Goal: Information Seeking & Learning: Learn about a topic

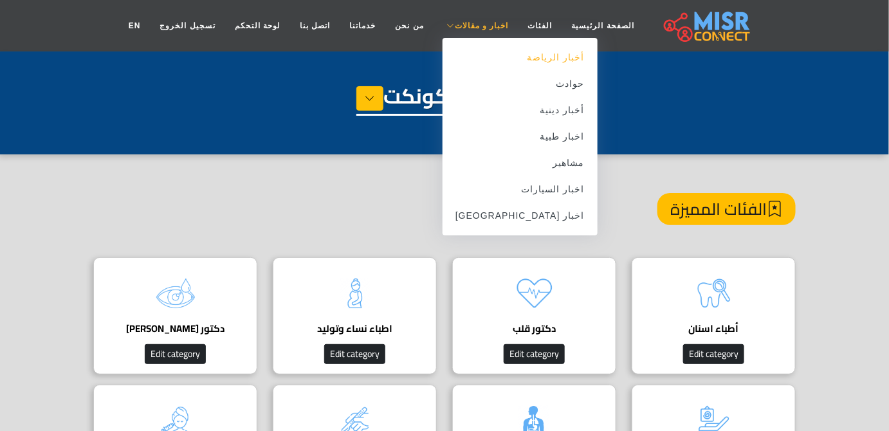
click at [490, 60] on link "أخبار الرياضة" at bounding box center [519, 57] width 155 height 26
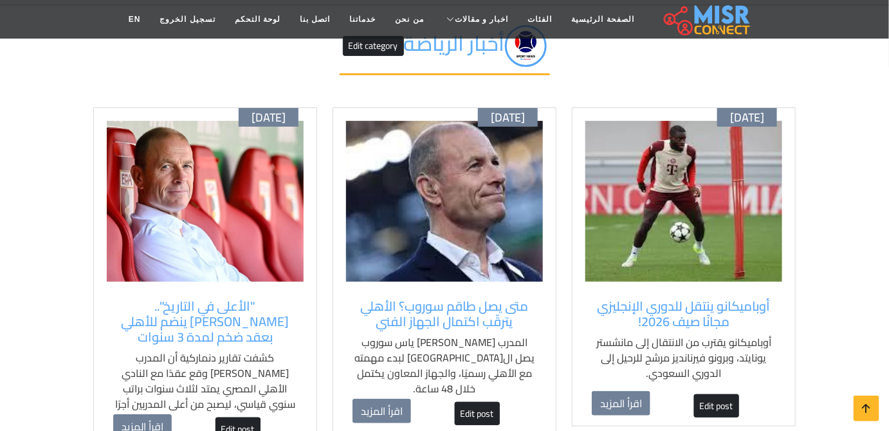
scroll to position [116, 0]
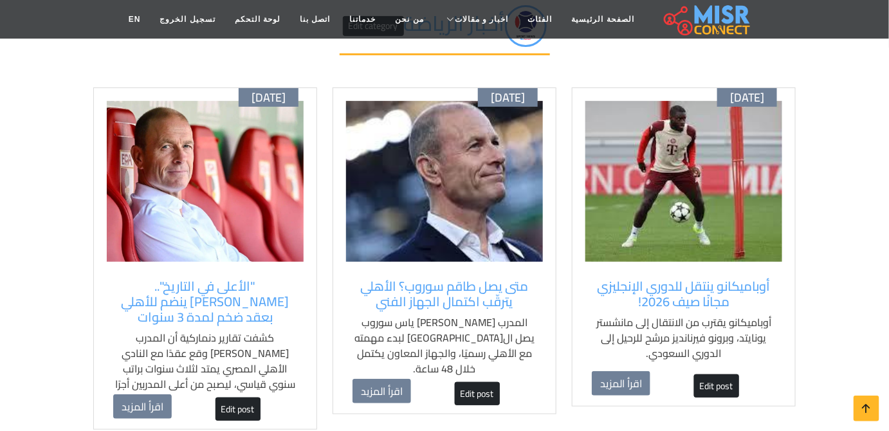
click at [461, 229] on img at bounding box center [444, 181] width 197 height 161
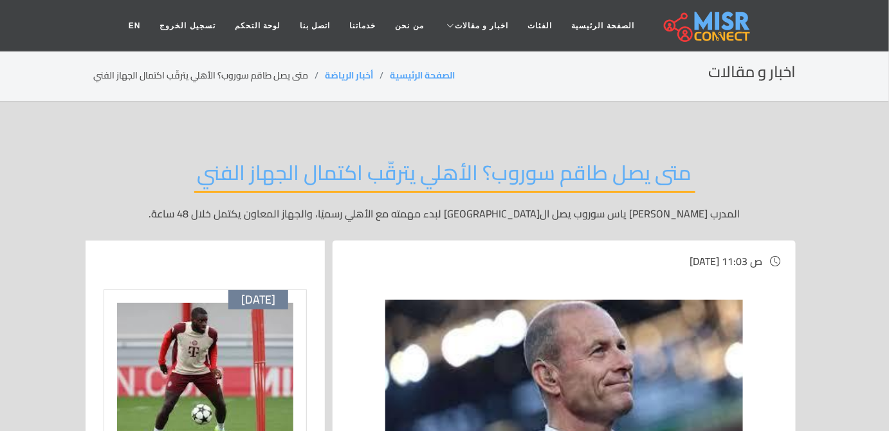
click at [651, 189] on h2 "متى يصل طاقم سوروب؟ الأهلي يترقّب اكتمال الجهاز الفني" at bounding box center [444, 176] width 501 height 33
click at [152, 316] on img at bounding box center [205, 383] width 176 height 161
click at [217, 321] on img at bounding box center [205, 383] width 176 height 161
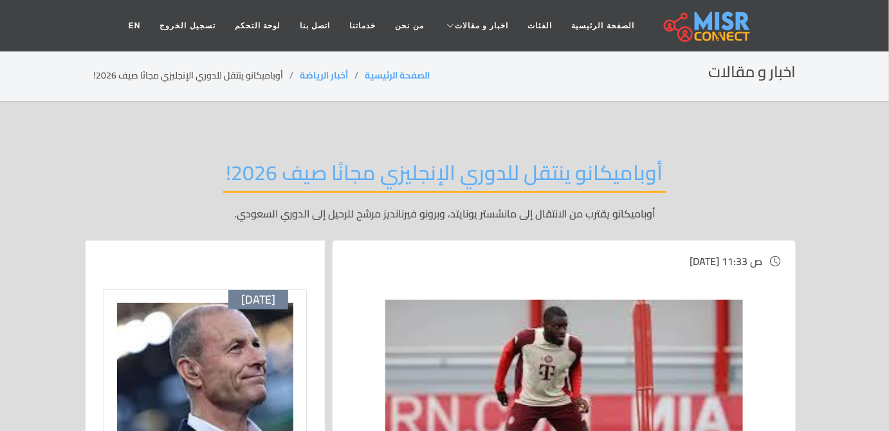
click at [722, 145] on div "أوباميكانو ينتقل للدوري الإنجليزي مجانًا صيف 2026! [PERSON_NAME] يقترب من الانت…" at bounding box center [444, 191] width 702 height 100
